Goal: Register for event/course

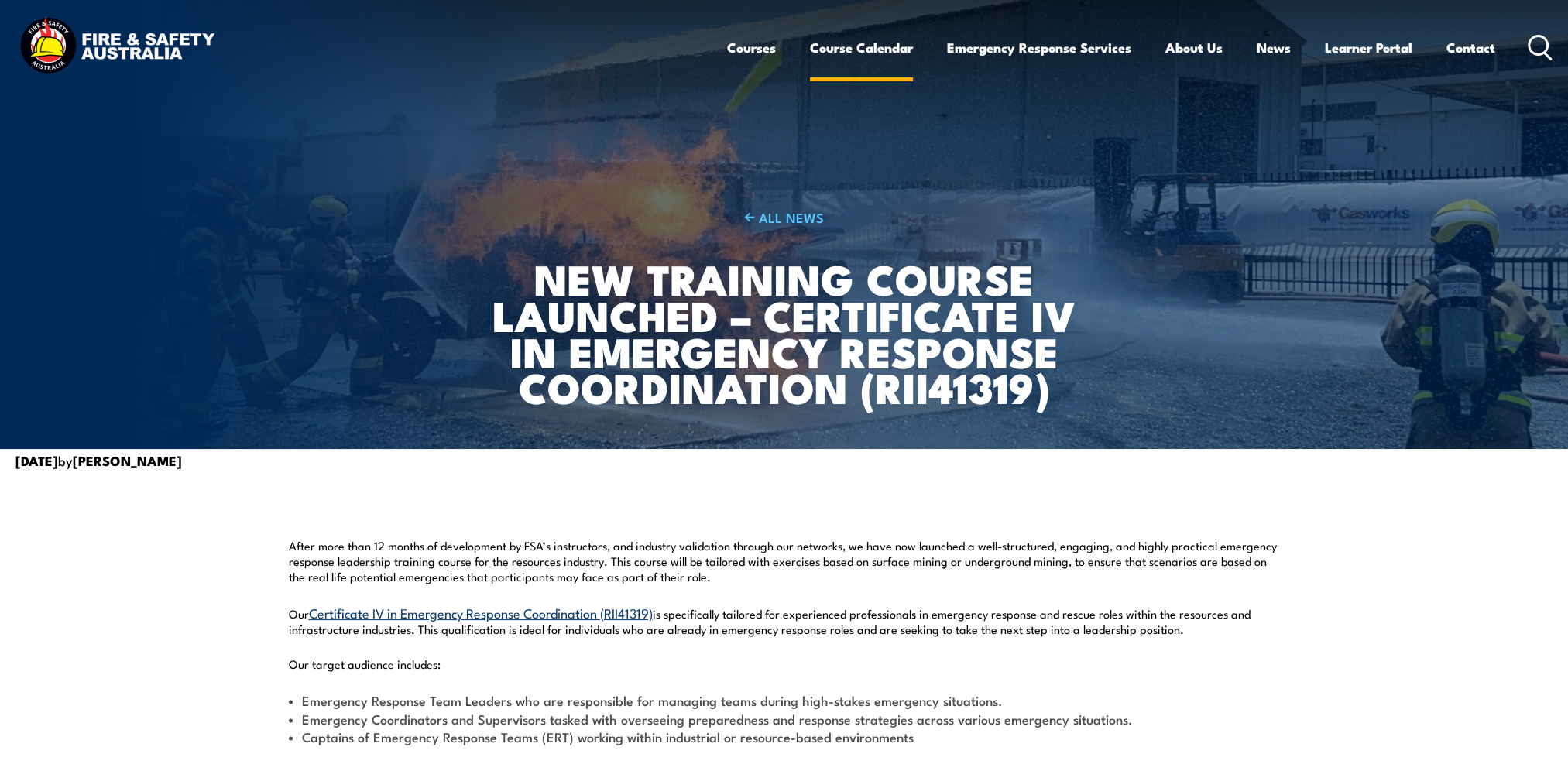
click at [827, 43] on link "Course Calendar" at bounding box center [861, 47] width 103 height 41
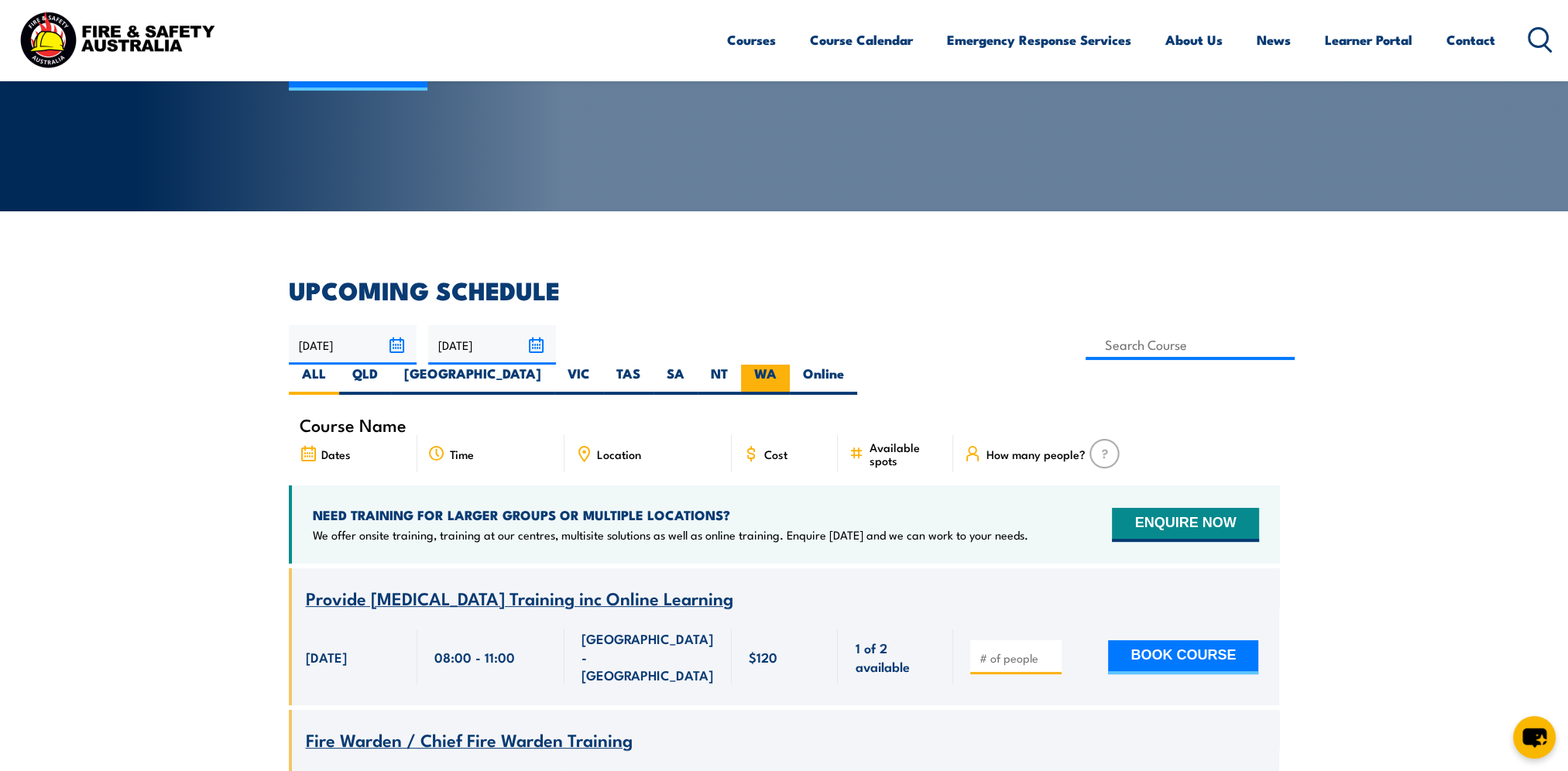
click at [790, 365] on label "WA" at bounding box center [765, 380] width 49 height 30
click at [786, 365] on input "WA" at bounding box center [782, 370] width 10 height 10
radio input "true"
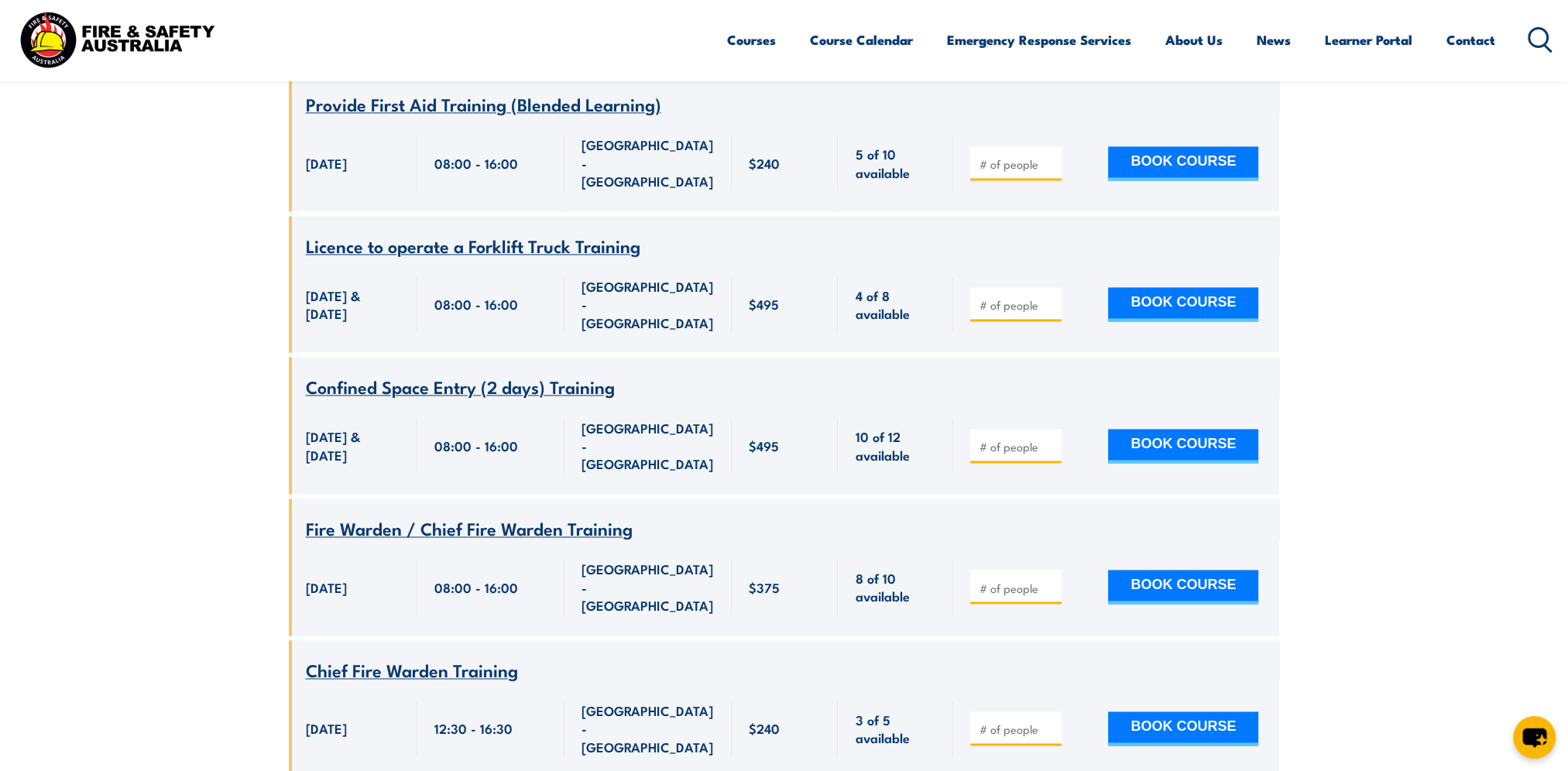
scroll to position [3297, 0]
